Goal: Find specific page/section: Find specific page/section

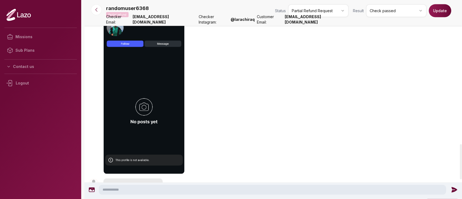
scroll to position [812, 0]
click at [98, 5] on button at bounding box center [96, 9] width 11 height 11
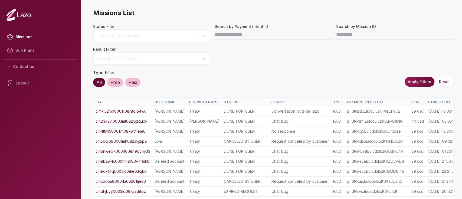
click at [433, 99] on th "Started At" at bounding box center [443, 102] width 34 height 9
click at [433, 99] on th "Started At ▲" at bounding box center [443, 102] width 34 height 9
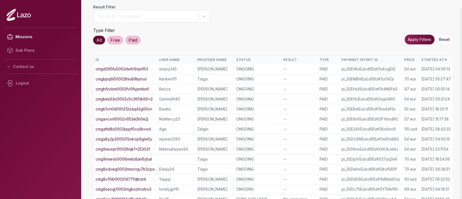
scroll to position [126, 0]
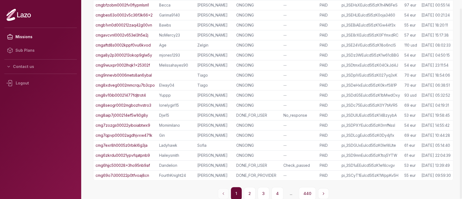
click at [241, 197] on button "1" at bounding box center [236, 193] width 11 height 13
click at [252, 192] on button "2" at bounding box center [250, 193] width 12 height 13
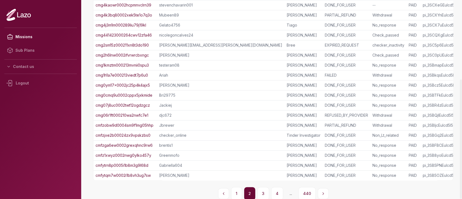
scroll to position [132, 0]
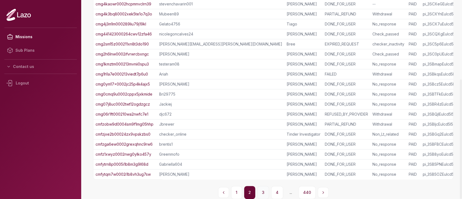
click at [265, 190] on button "3" at bounding box center [263, 192] width 12 height 13
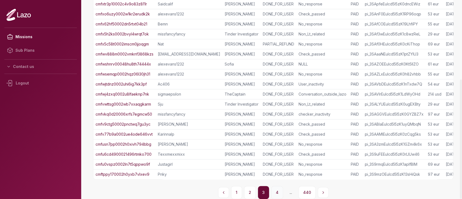
click at [277, 194] on button "4" at bounding box center [277, 192] width 12 height 13
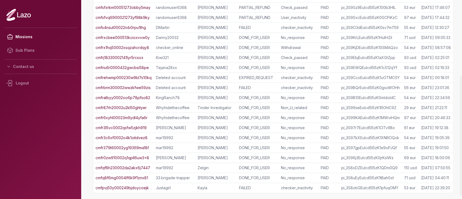
scroll to position [126, 0]
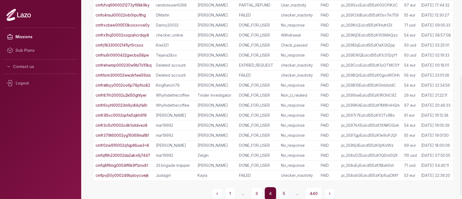
click at [284, 189] on button "5" at bounding box center [283, 193] width 11 height 13
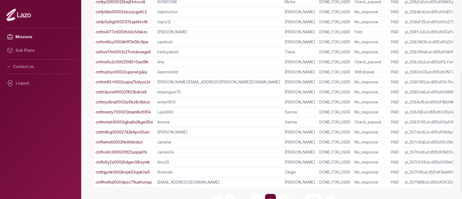
scroll to position [132, 0]
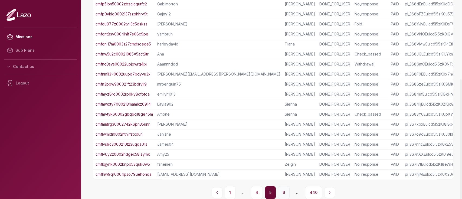
drag, startPoint x: 283, startPoint y: 185, endPoint x: 283, endPoint y: 189, distance: 4.4
click at [283, 189] on div "Missions List Status Filter Status of the mission Search by Payment Intent ID S…" at bounding box center [273, 40] width 360 height 317
click at [283, 189] on button "6" at bounding box center [284, 192] width 12 height 13
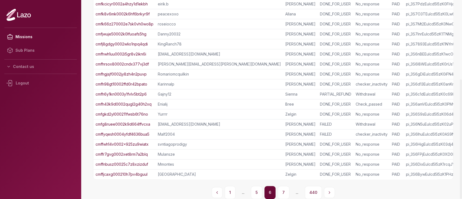
scroll to position [0, 0]
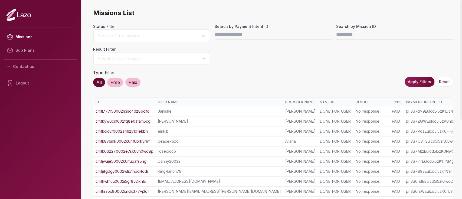
click at [147, 37] on div "Status of the mission" at bounding box center [146, 35] width 98 height 6
drag, startPoint x: 249, startPoint y: 74, endPoint x: 204, endPoint y: 61, distance: 47.1
click at [204, 61] on div "Status Filter Status of the mission Search by Payment Intent ID Search by Missi…" at bounding box center [273, 55] width 360 height 63
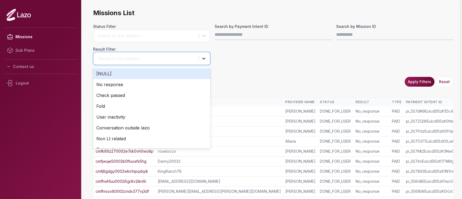
click at [204, 61] on div at bounding box center [204, 59] width 10 height 10
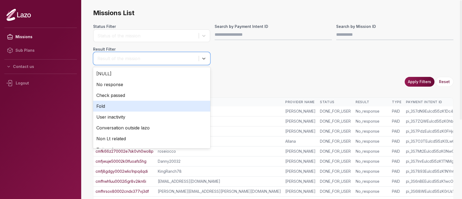
click at [158, 104] on div "Fold" at bounding box center [151, 106] width 117 height 11
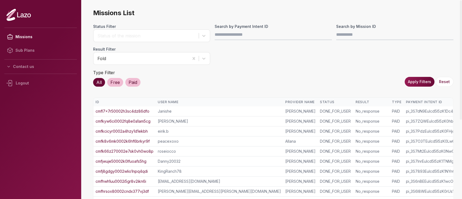
click at [423, 80] on button "Apply Filters" at bounding box center [419, 82] width 30 height 10
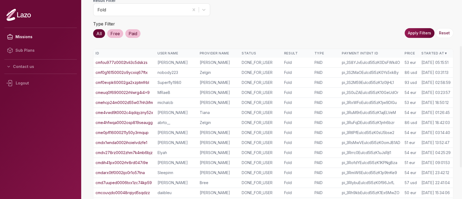
scroll to position [76, 0]
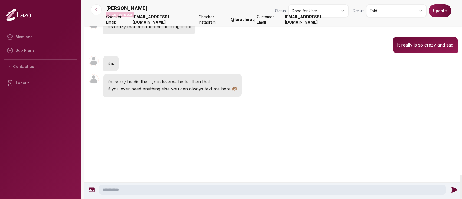
scroll to position [1440, 0]
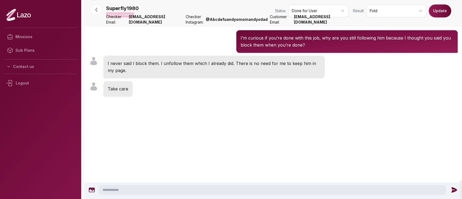
scroll to position [1997, 0]
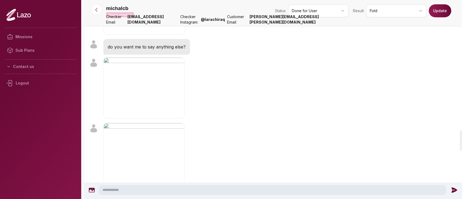
scroll to position [1279, 0]
click at [164, 88] on img "button" at bounding box center [143, 88] width 81 height 61
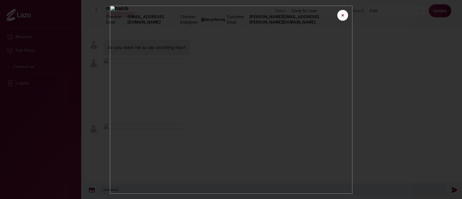
click at [345, 10] on button "✕" at bounding box center [342, 15] width 11 height 11
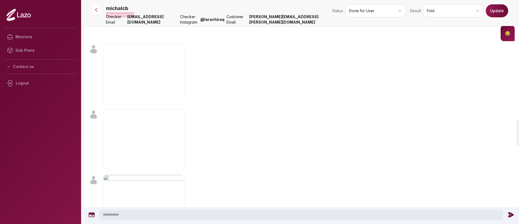
scroll to position [1033, 0]
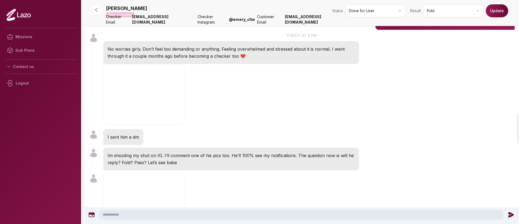
scroll to position [914, 0]
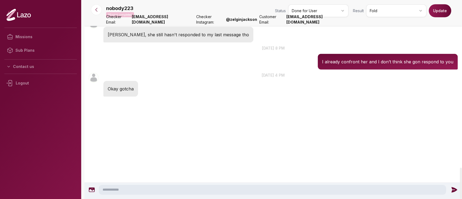
scroll to position [1165, 0]
drag, startPoint x: 225, startPoint y: 80, endPoint x: 205, endPoint y: 83, distance: 19.7
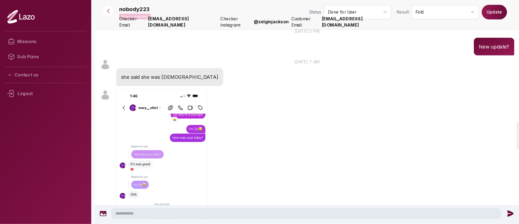
scroll to position [881, 0]
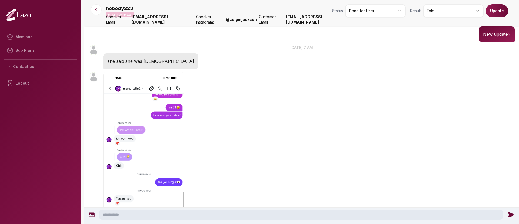
drag, startPoint x: 453, startPoint y: 0, endPoint x: 311, endPoint y: 135, distance: 195.8
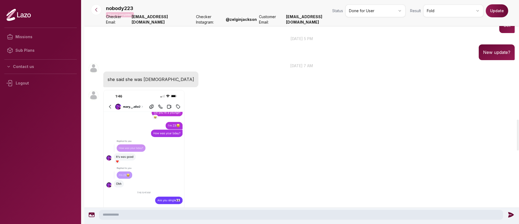
scroll to position [862, 0]
